Goal: Check status: Check status

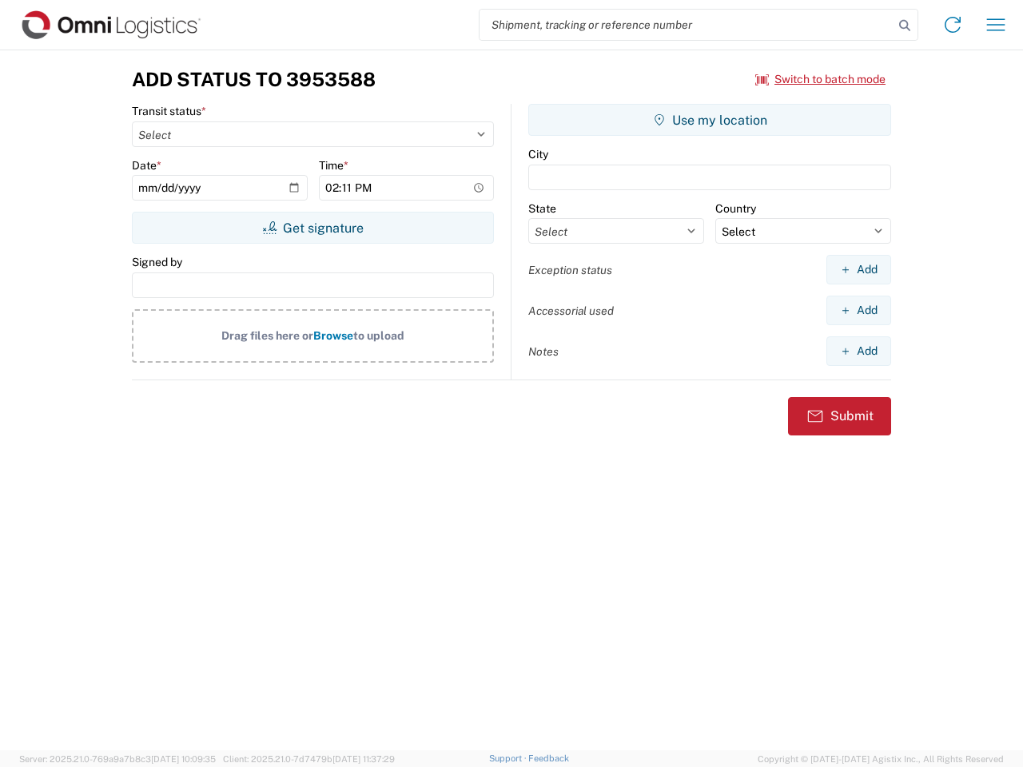
click at [686, 25] on input "search" at bounding box center [686, 25] width 414 height 30
click at [905, 26] on icon at bounding box center [904, 25] width 22 height 22
click at [953, 25] on icon at bounding box center [953, 25] width 26 height 26
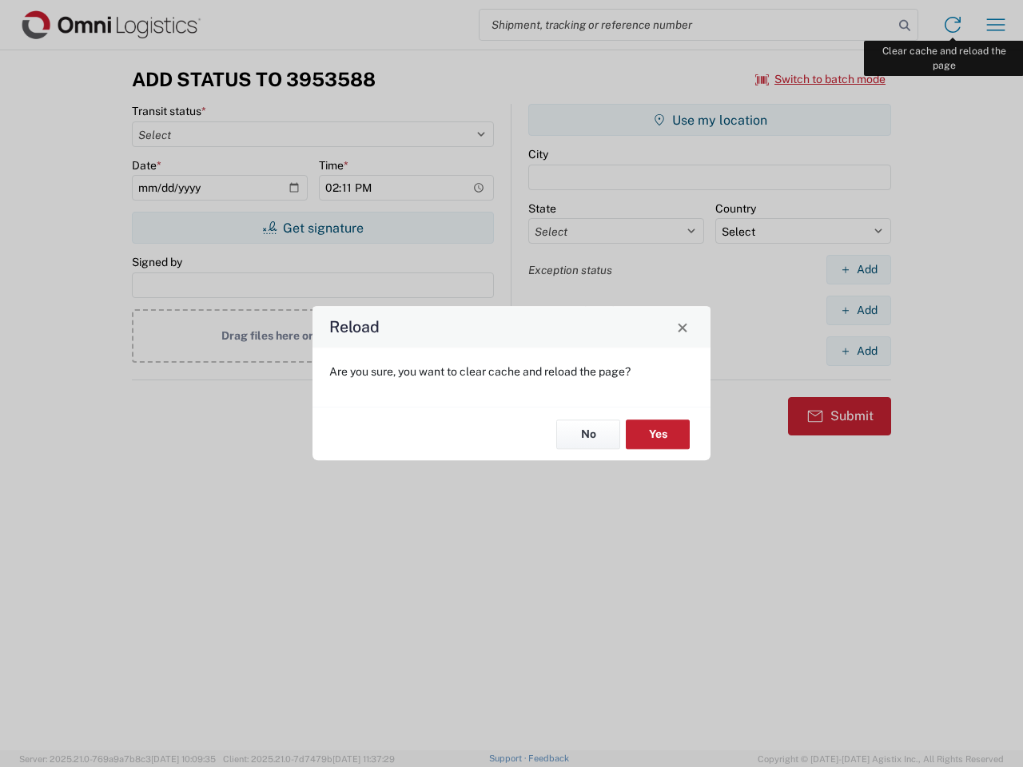
click at [996, 25] on div "Reload Are you sure, you want to clear cache and reload the page? No Yes" at bounding box center [511, 383] width 1023 height 767
click at [821, 79] on div "Reload Are you sure, you want to clear cache and reload the page? No Yes" at bounding box center [511, 383] width 1023 height 767
click at [312, 228] on div "Reload Are you sure, you want to clear cache and reload the page? No Yes" at bounding box center [511, 383] width 1023 height 767
click at [710, 120] on div "Reload Are you sure, you want to clear cache and reload the page? No Yes" at bounding box center [511, 383] width 1023 height 767
click at [858, 269] on div "Reload Are you sure, you want to clear cache and reload the page? No Yes" at bounding box center [511, 383] width 1023 height 767
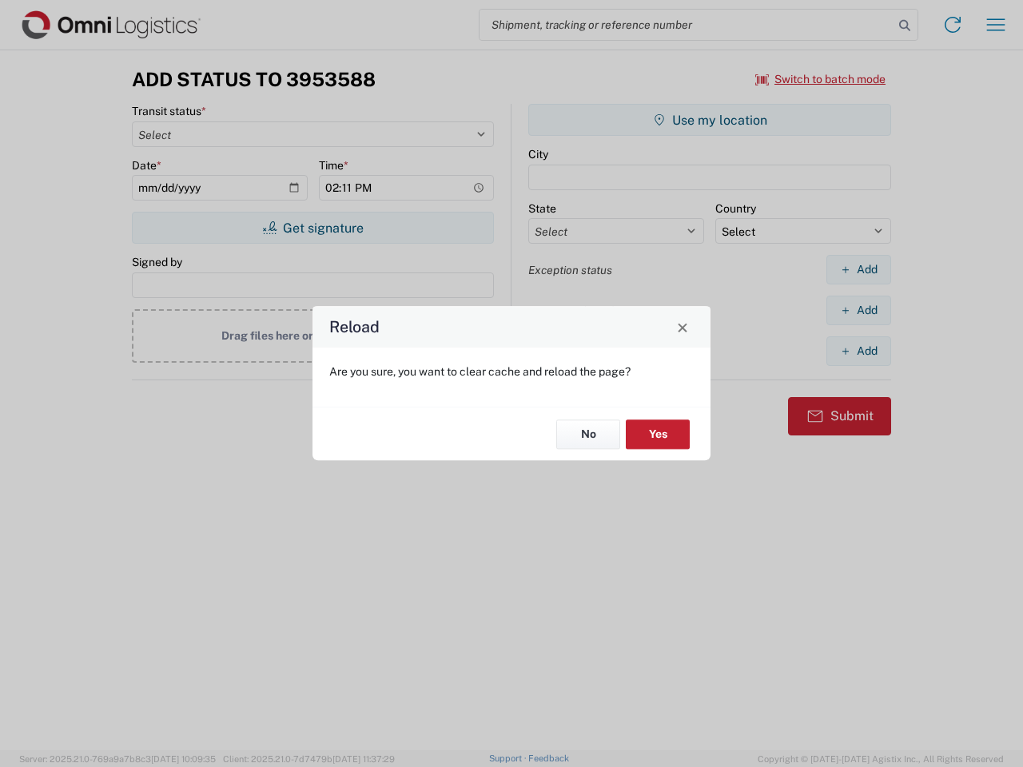
click at [858, 310] on div "Reload Are you sure, you want to clear cache and reload the page? No Yes" at bounding box center [511, 383] width 1023 height 767
click at [858, 351] on div "Reload Are you sure, you want to clear cache and reload the page? No Yes" at bounding box center [511, 383] width 1023 height 767
